Goal: Go to known website: Access a specific website the user already knows

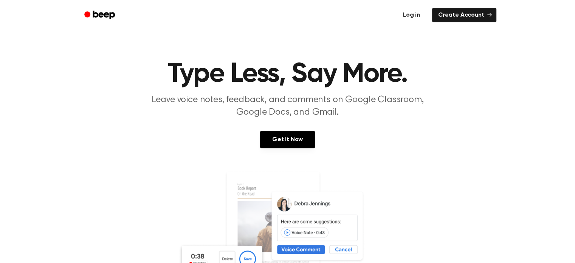
click at [416, 11] on link "Log in" at bounding box center [412, 14] width 32 height 17
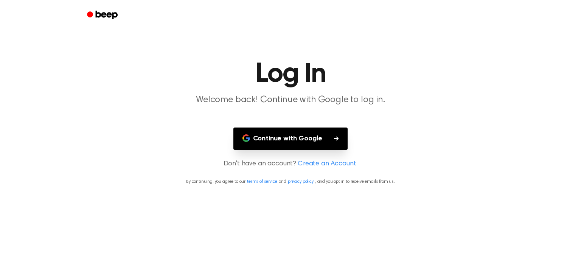
click at [266, 132] on button "Continue with Google" at bounding box center [290, 138] width 115 height 22
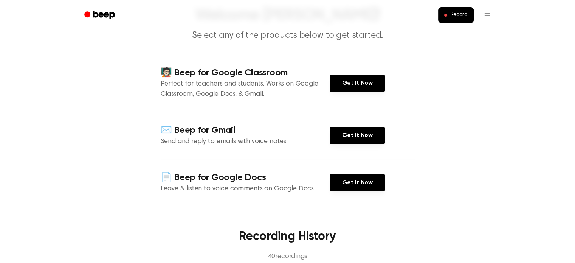
scroll to position [69, 0]
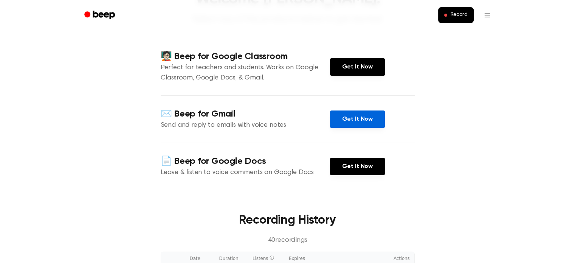
click at [347, 118] on link "Get It Now" at bounding box center [357, 118] width 55 height 17
